Goal: Transaction & Acquisition: Purchase product/service

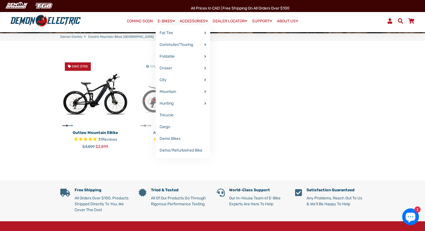
scroll to position [152, 0]
click at [162, 91] on link "Mountain" at bounding box center [183, 92] width 55 height 12
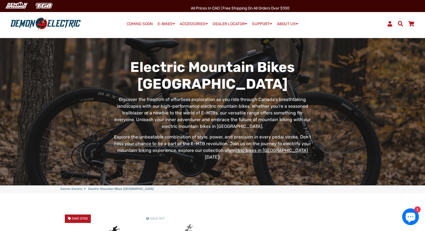
click at [141, 23] on link "COMING SOON" at bounding box center [140, 24] width 30 height 8
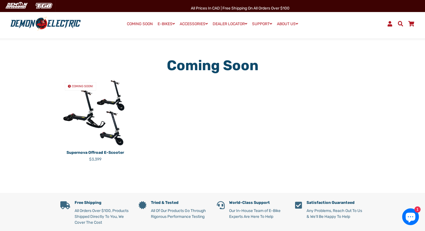
click at [96, 138] on img at bounding box center [95, 113] width 70 height 70
